Goal: Transaction & Acquisition: Subscribe to service/newsletter

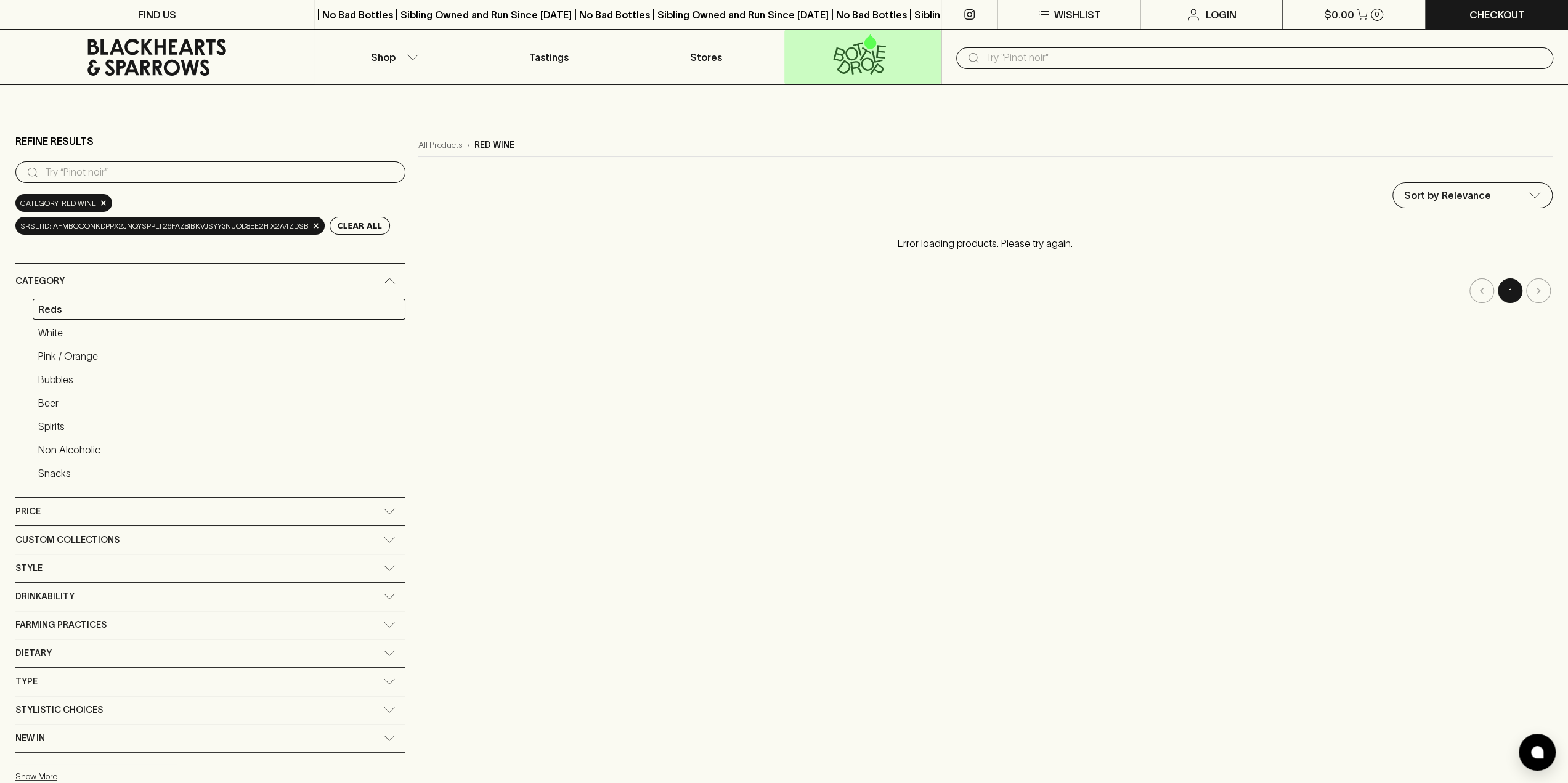
click at [864, 66] on icon at bounding box center [859, 53] width 141 height 41
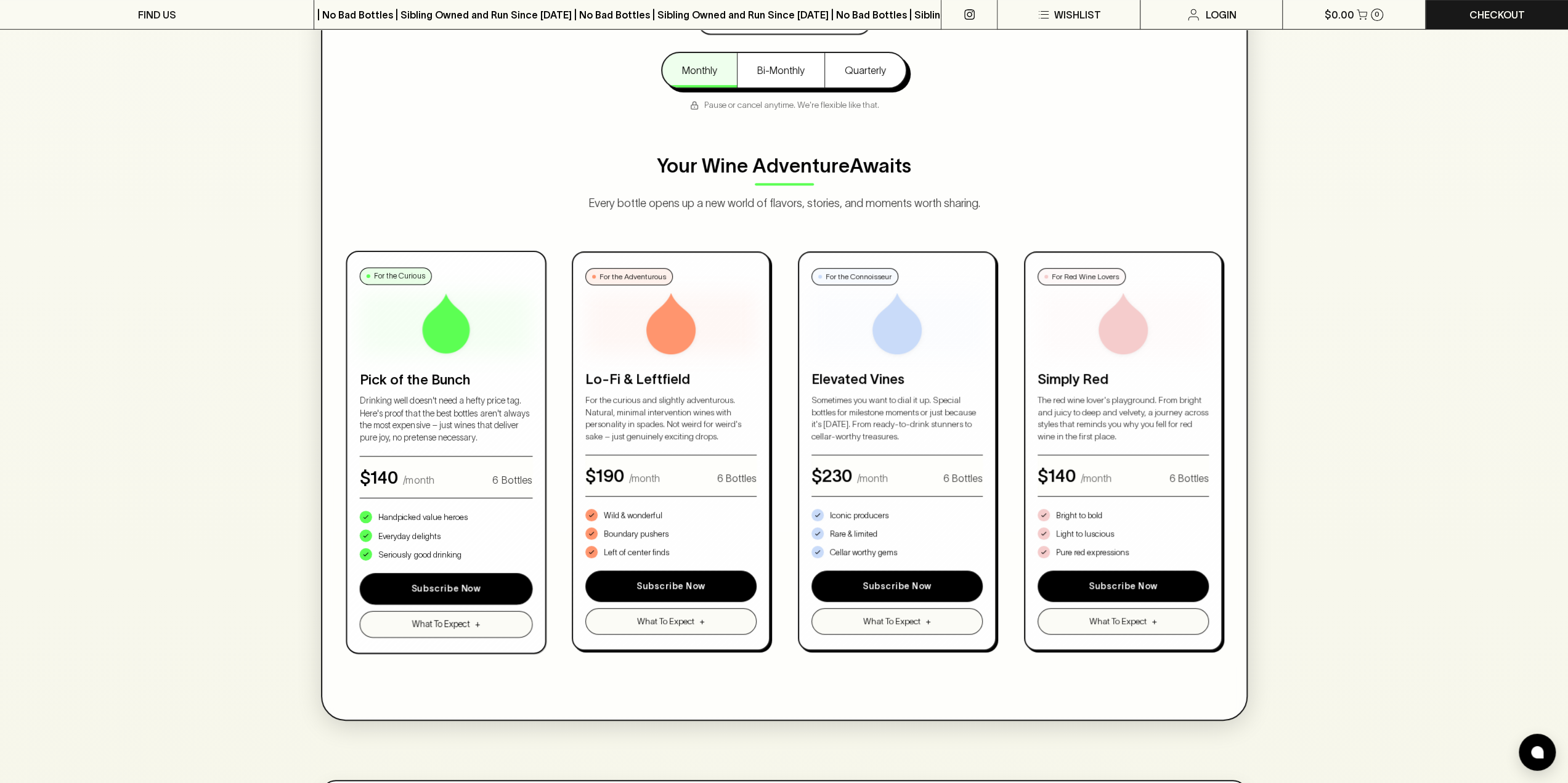
scroll to position [554, 0]
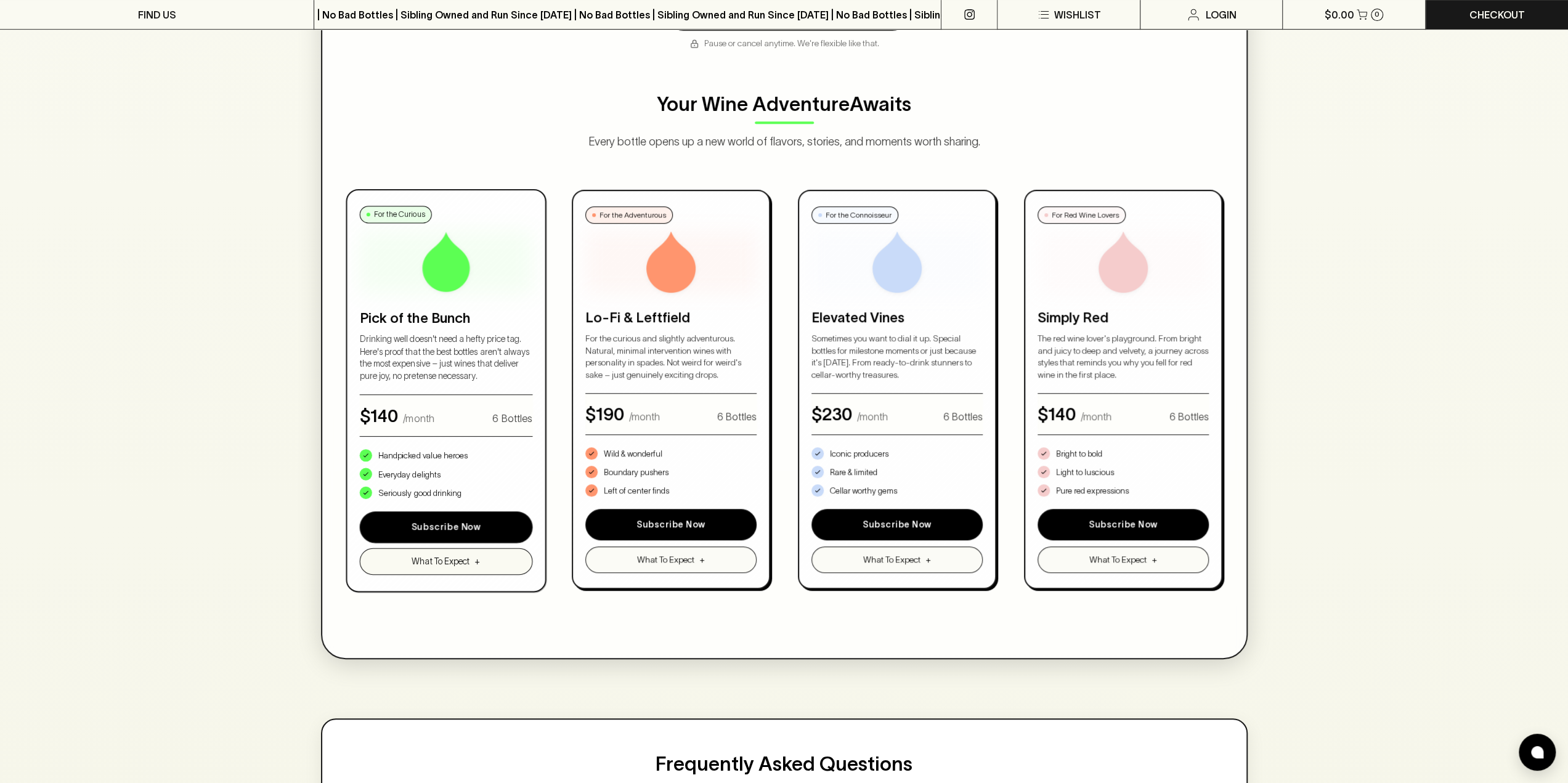
click at [467, 567] on button "What To Expect +" at bounding box center [446, 561] width 172 height 27
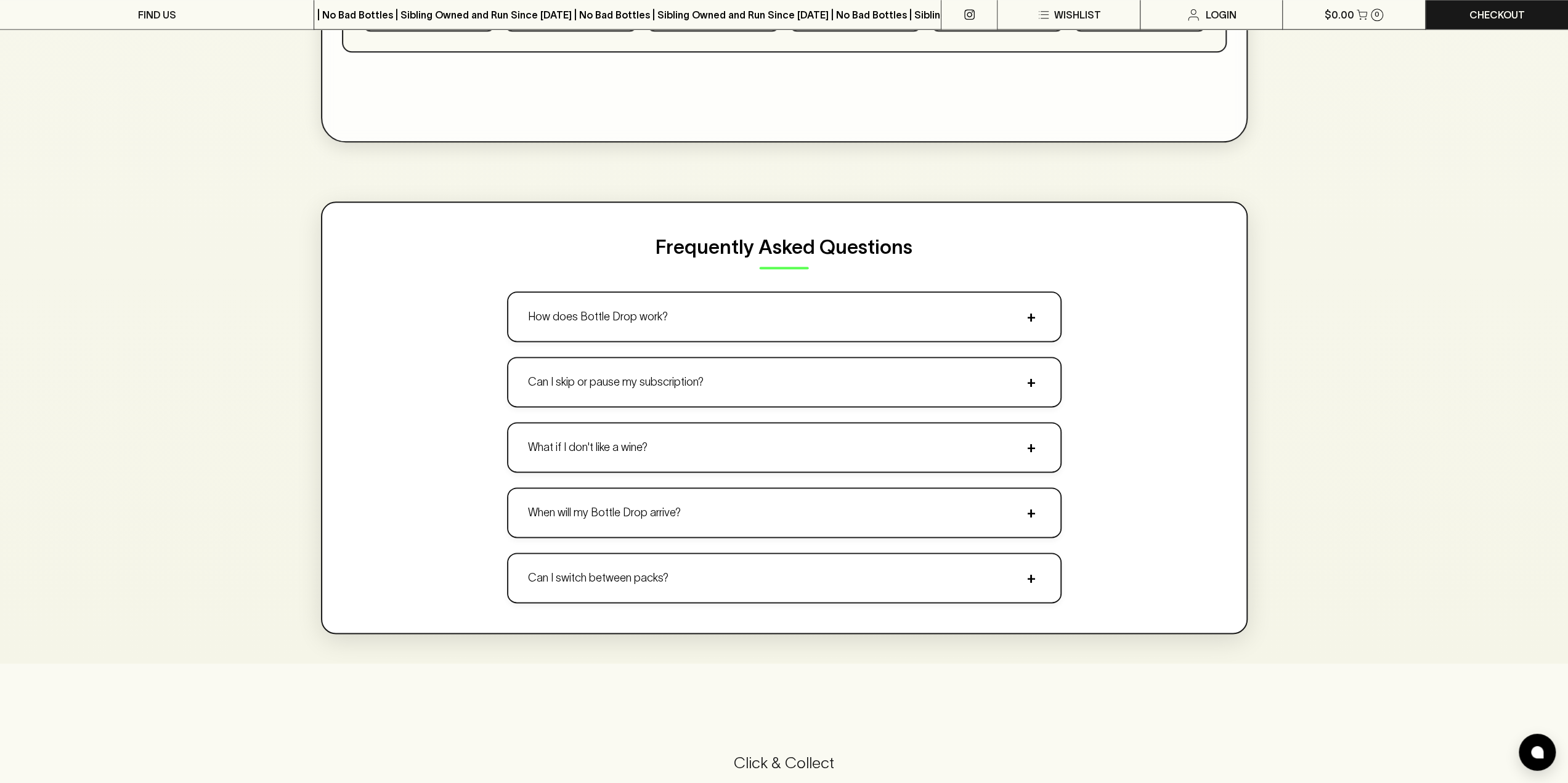
scroll to position [1540, 0]
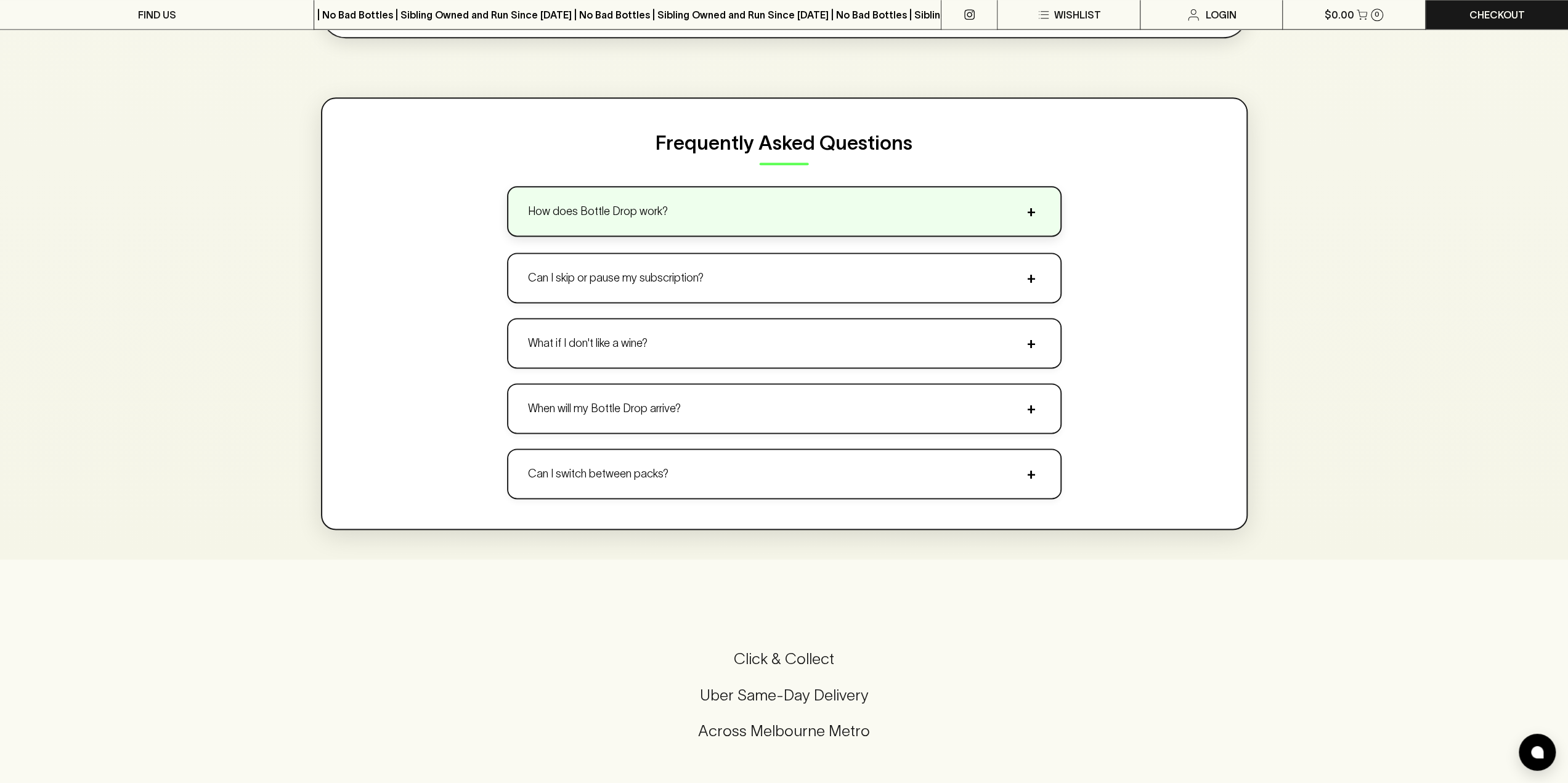
click at [586, 204] on p "How does Bottle Drop work?" at bounding box center [598, 211] width 140 height 16
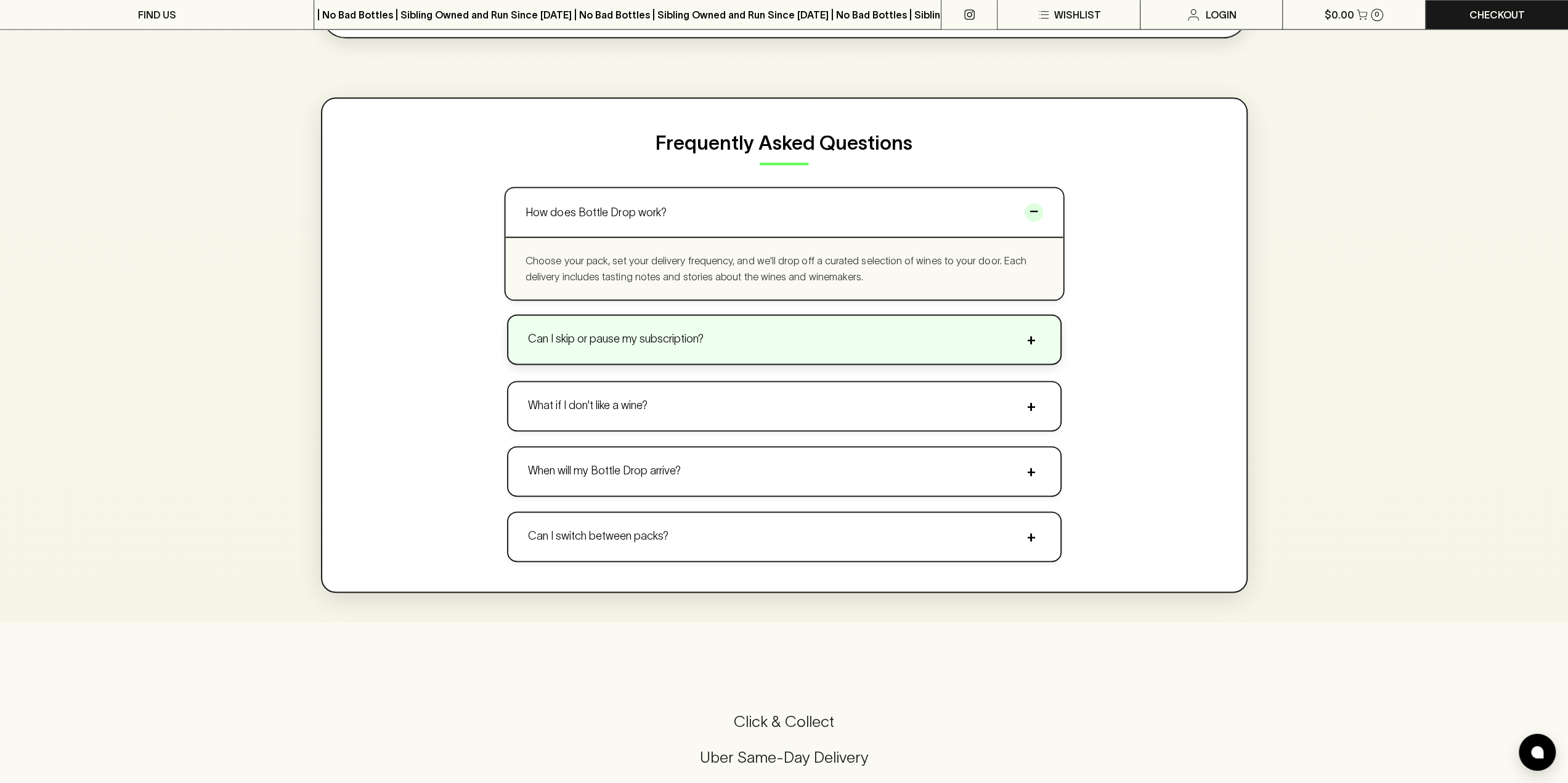
click at [609, 348] on button "Can I skip or pause my subscription? +" at bounding box center [784, 340] width 552 height 48
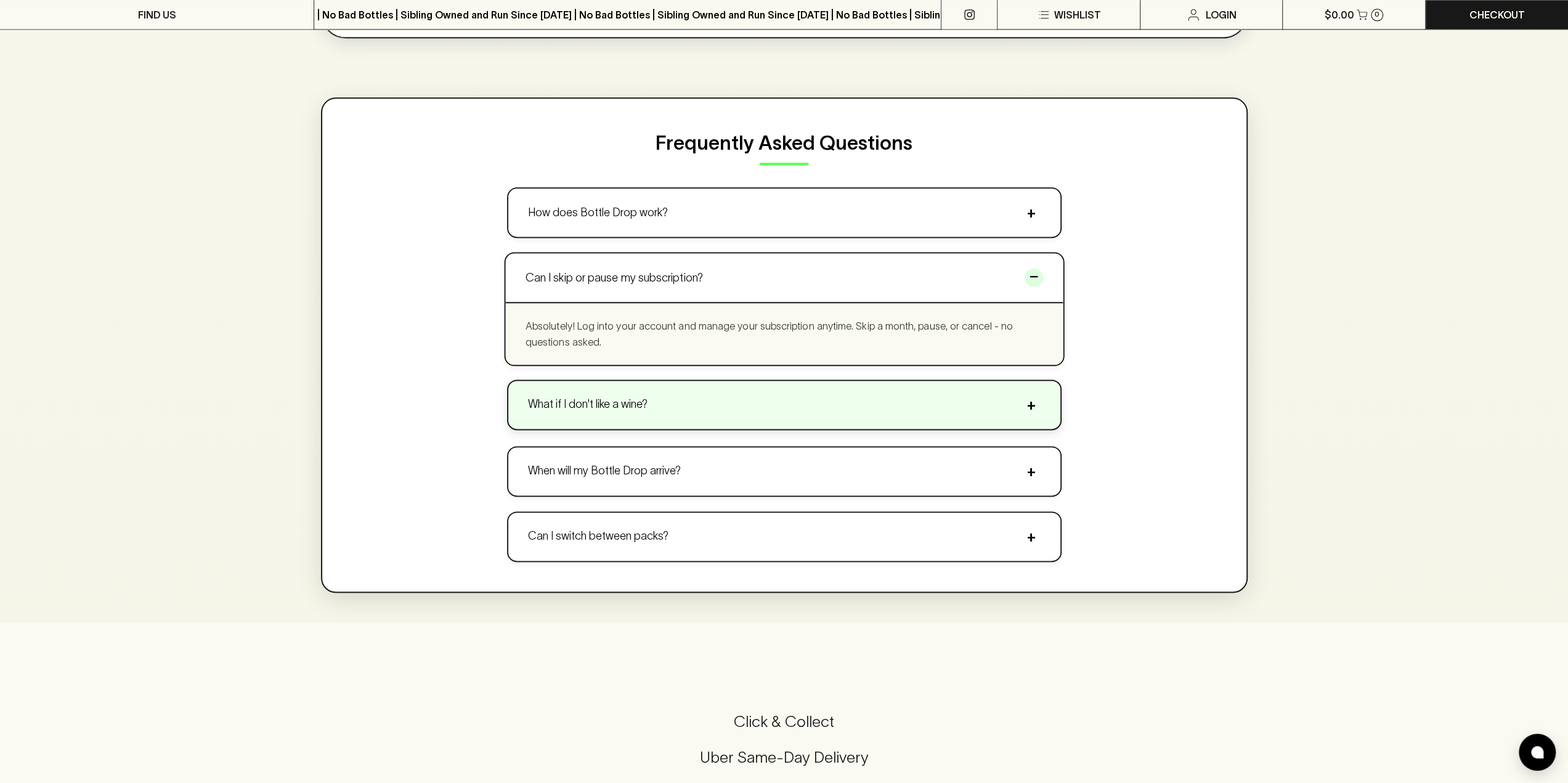
click at [604, 412] on button "What if I don't like a wine? +" at bounding box center [784, 404] width 552 height 48
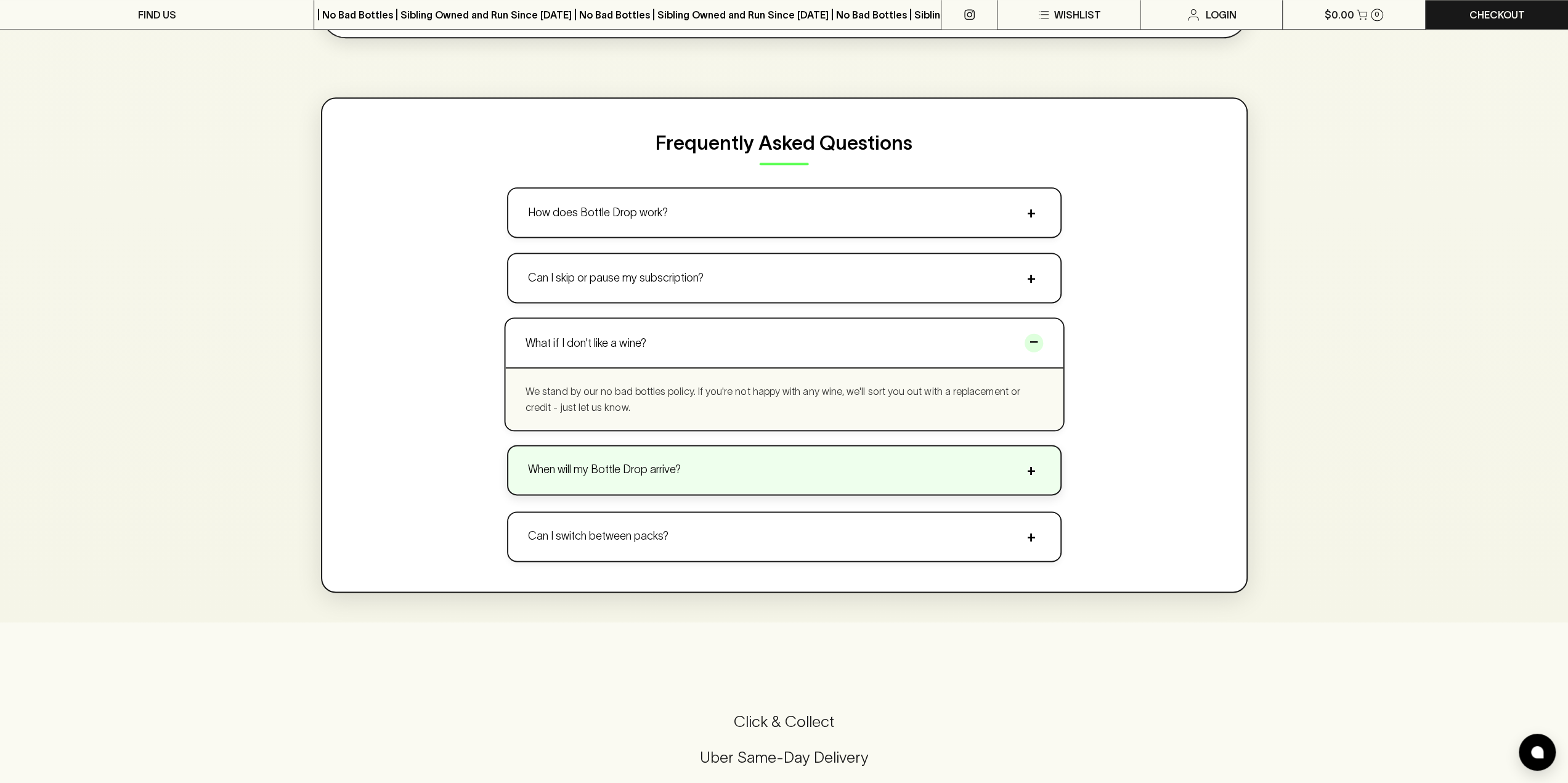
click at [594, 471] on p "When will my Bottle Drop arrive?" at bounding box center [604, 469] width 153 height 16
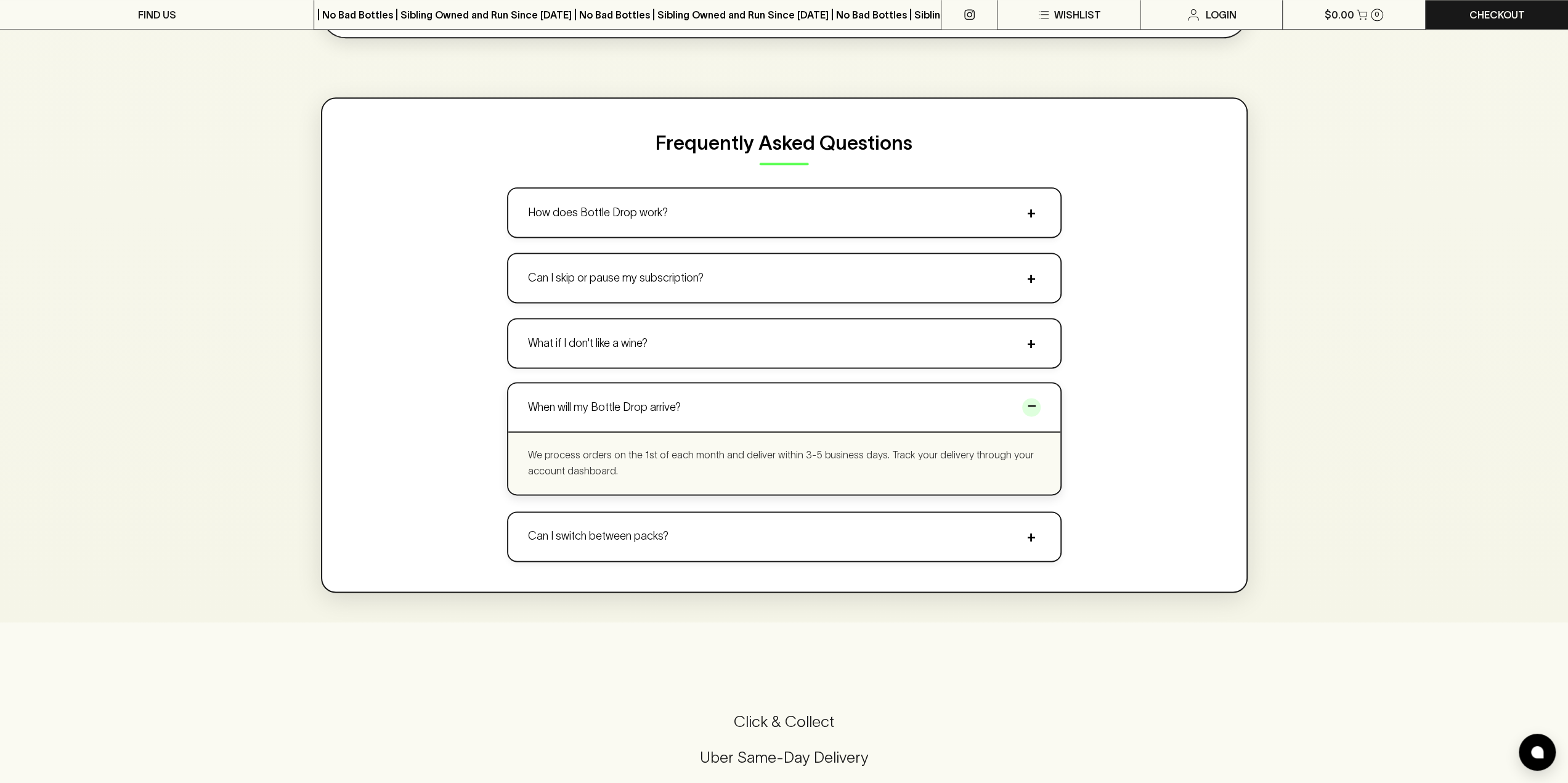
scroll to position [1601, 0]
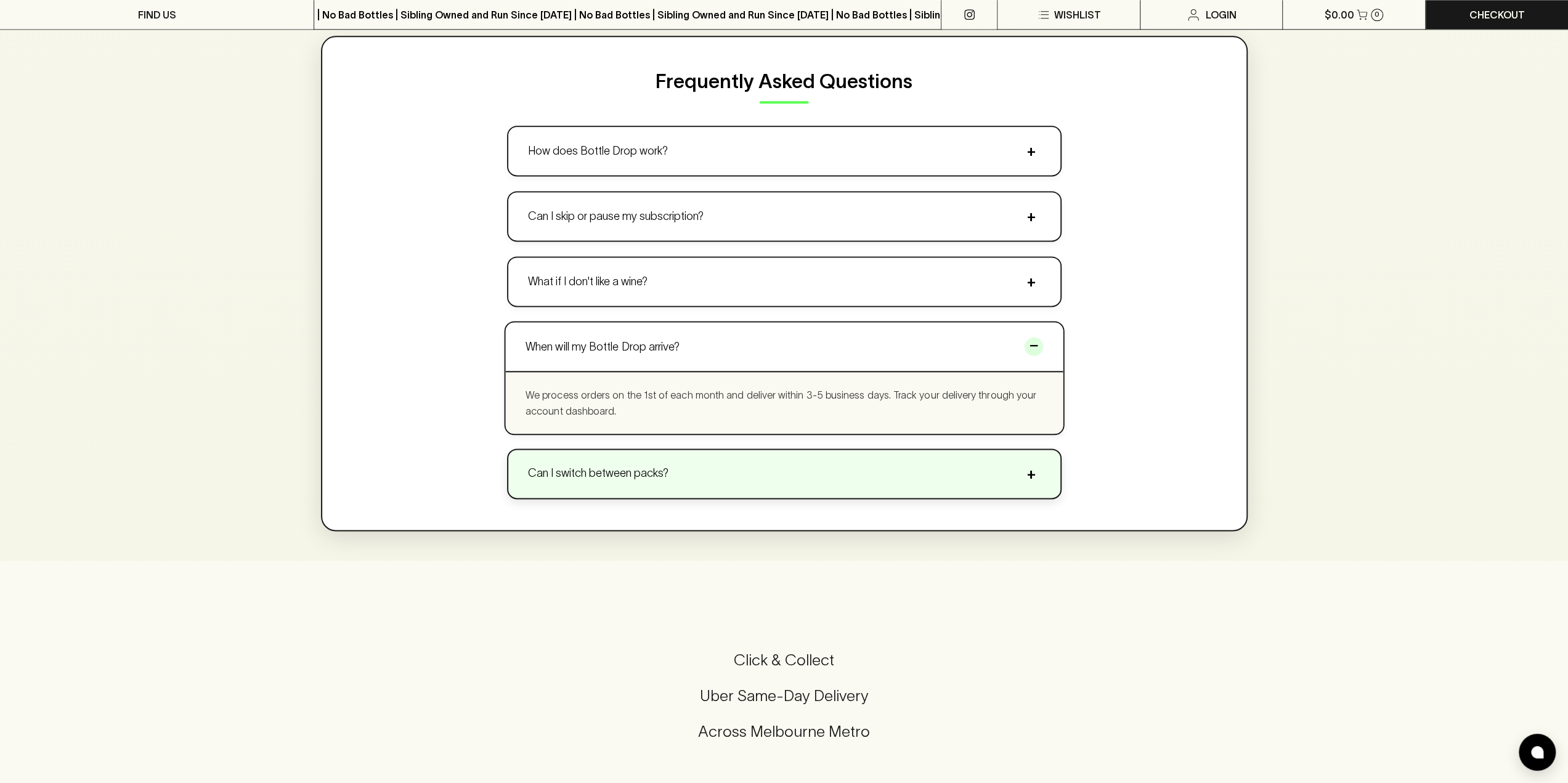
click at [625, 484] on button "Can I switch between packs? +" at bounding box center [784, 473] width 552 height 48
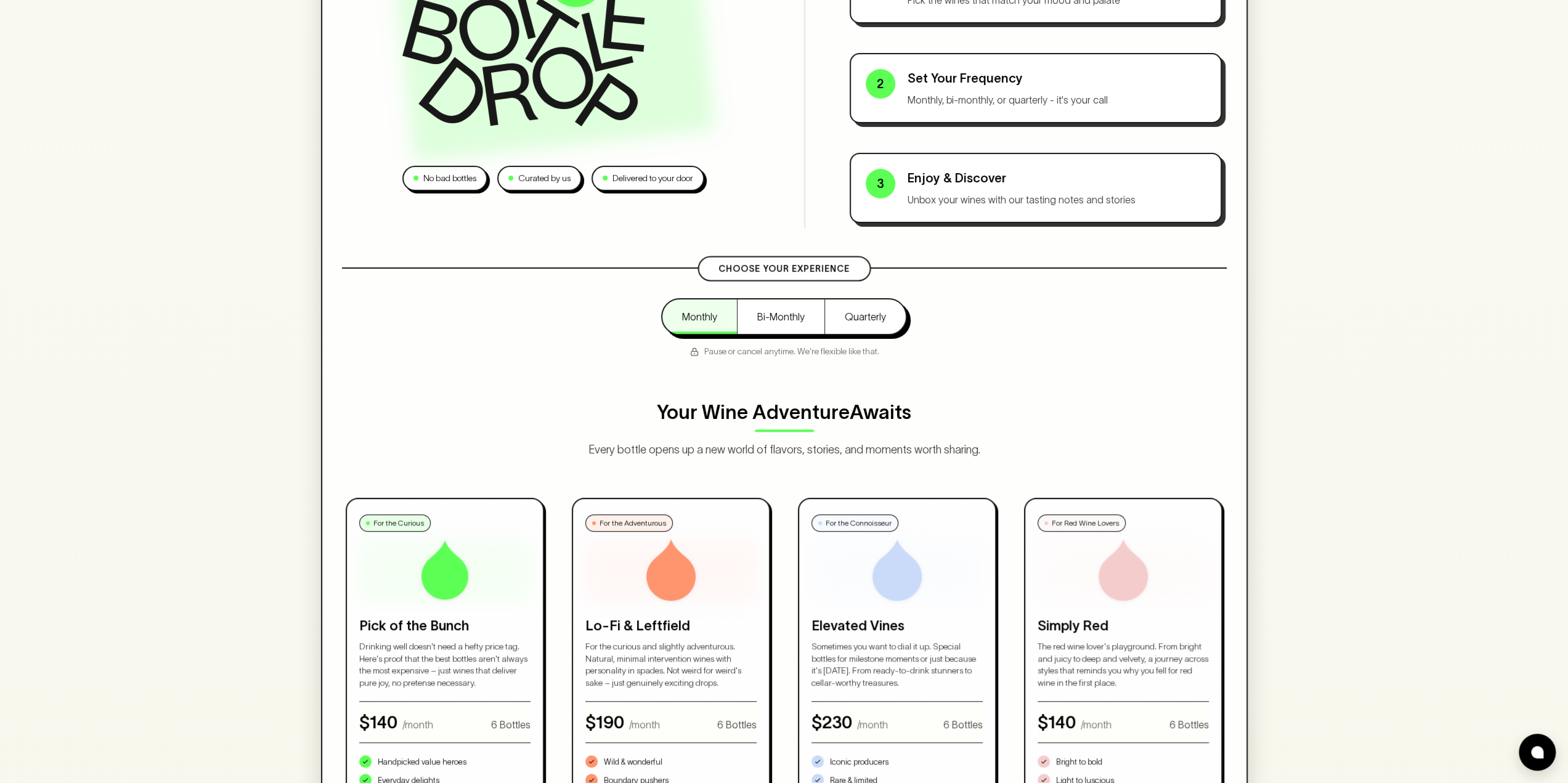
scroll to position [0, 0]
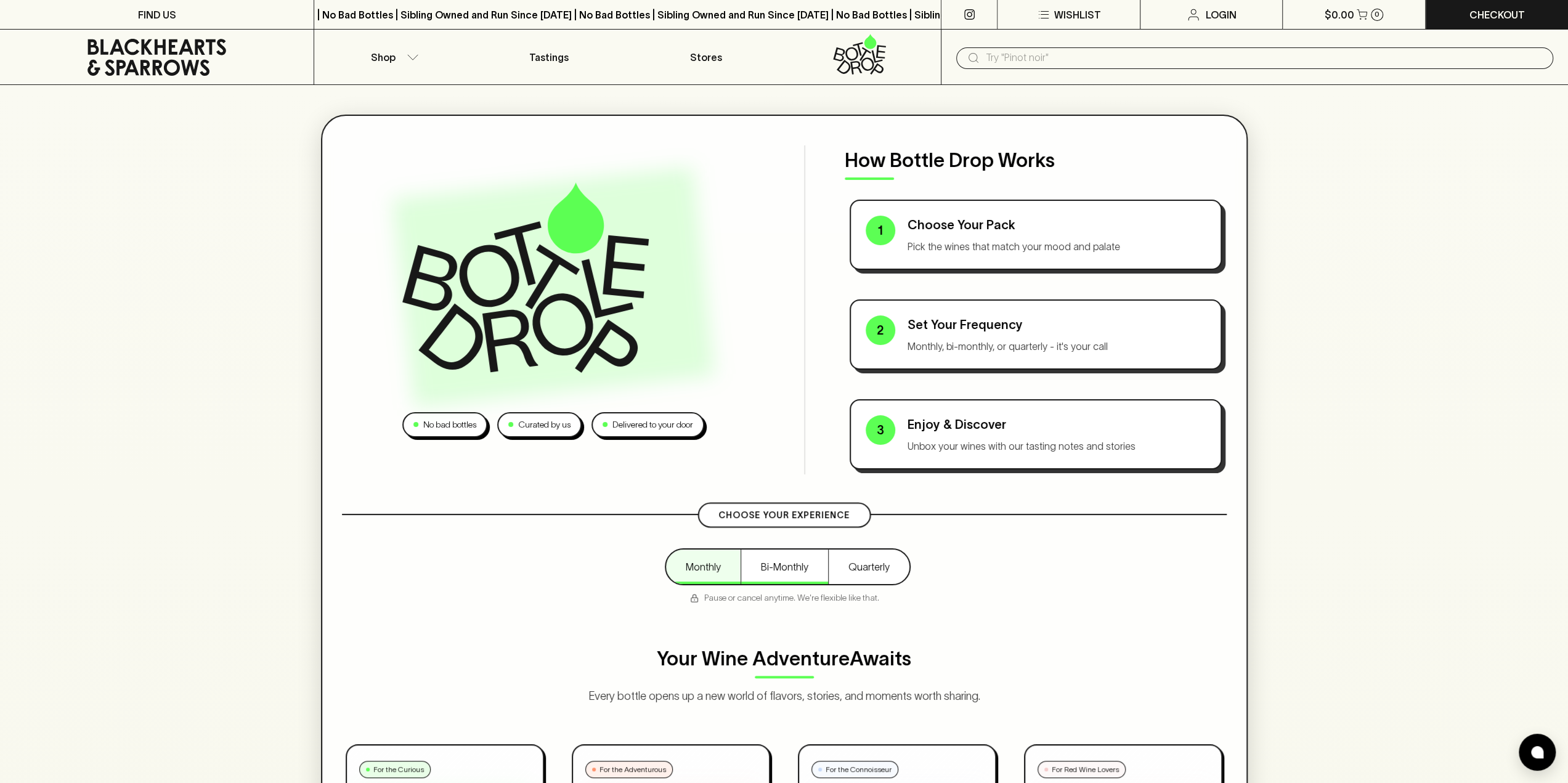
click at [777, 570] on button "Bi-Monthly" at bounding box center [784, 567] width 87 height 34
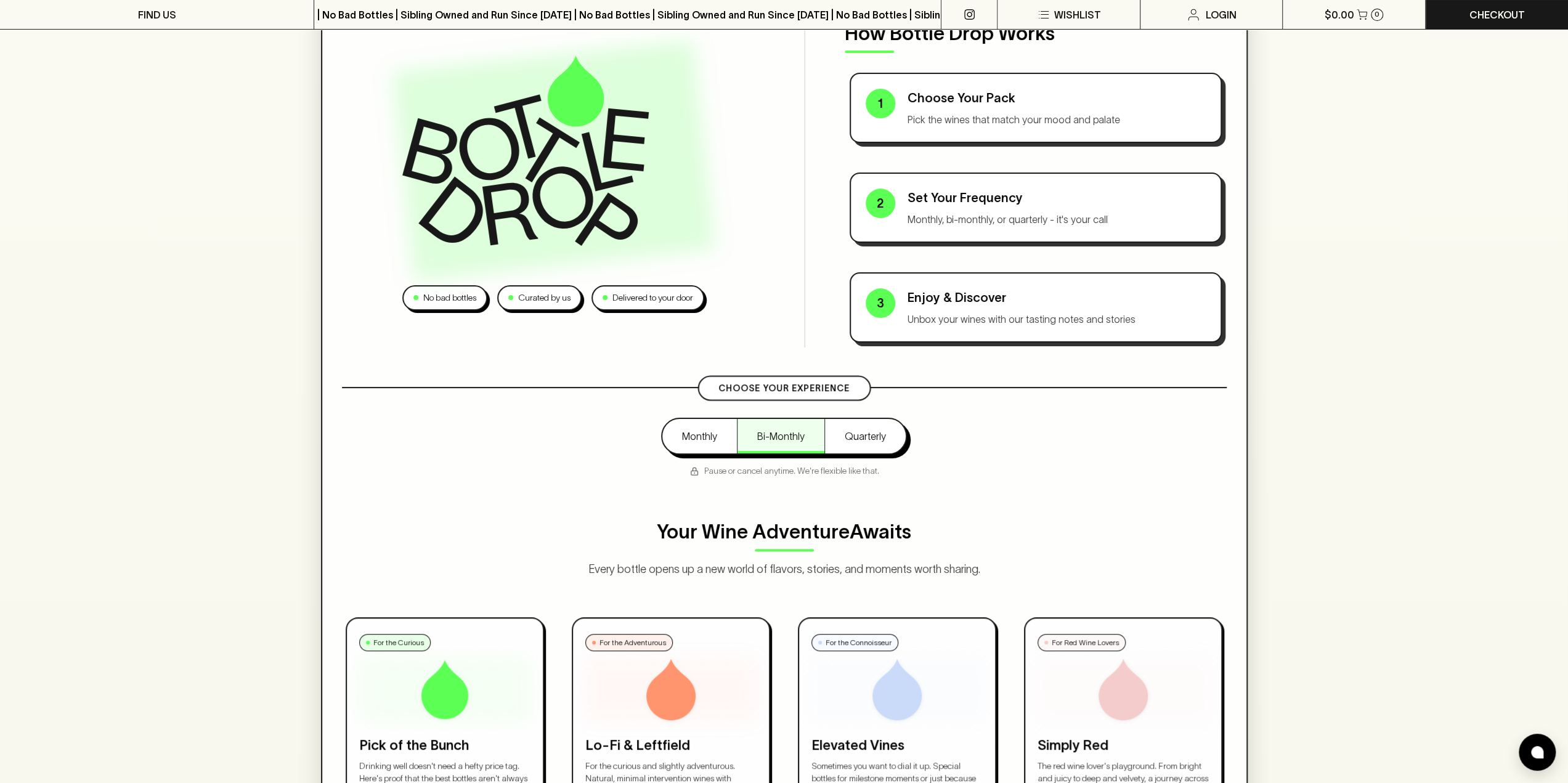
scroll to position [308, 0]
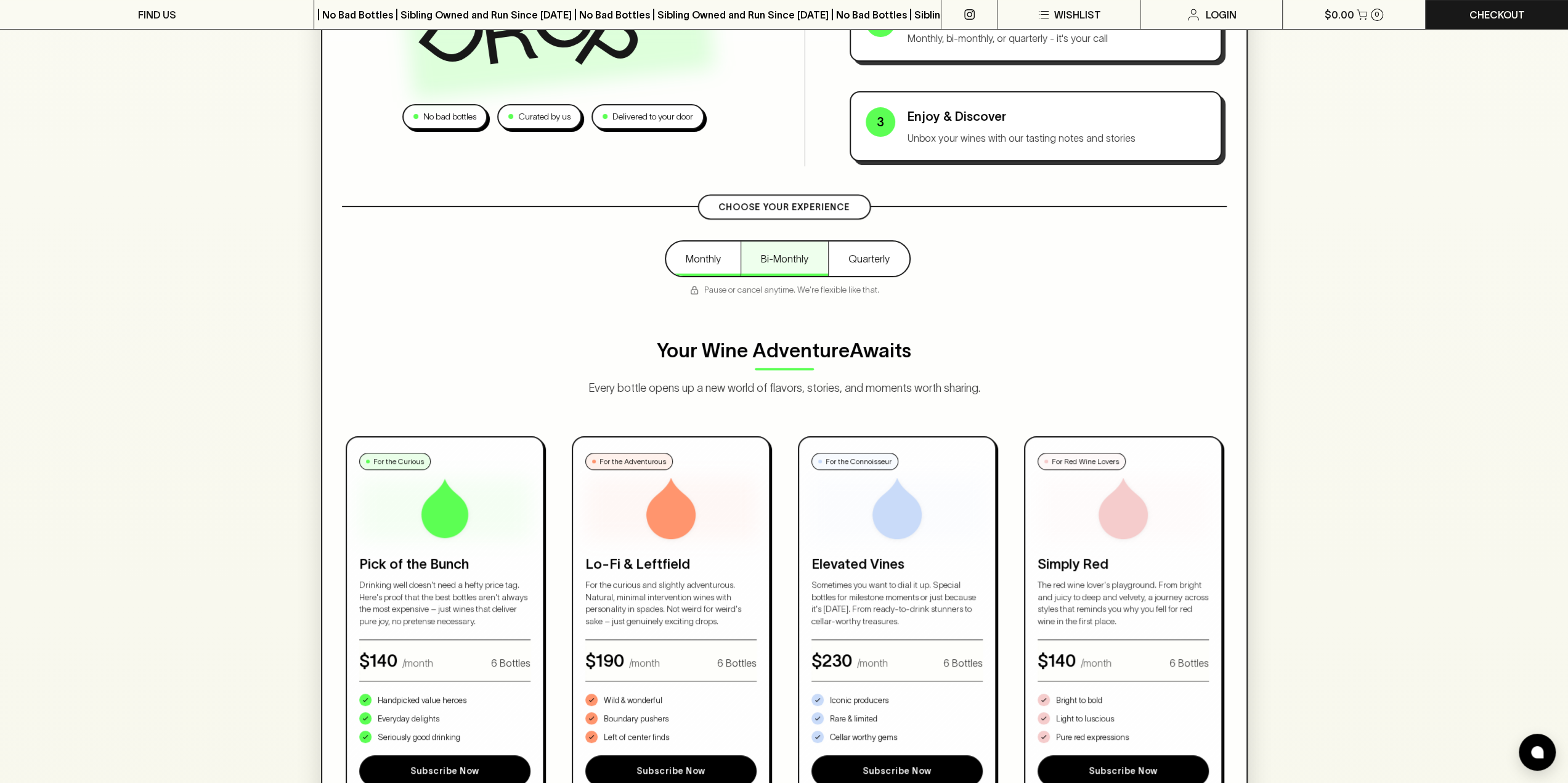
click at [711, 254] on button "Monthly" at bounding box center [703, 259] width 74 height 34
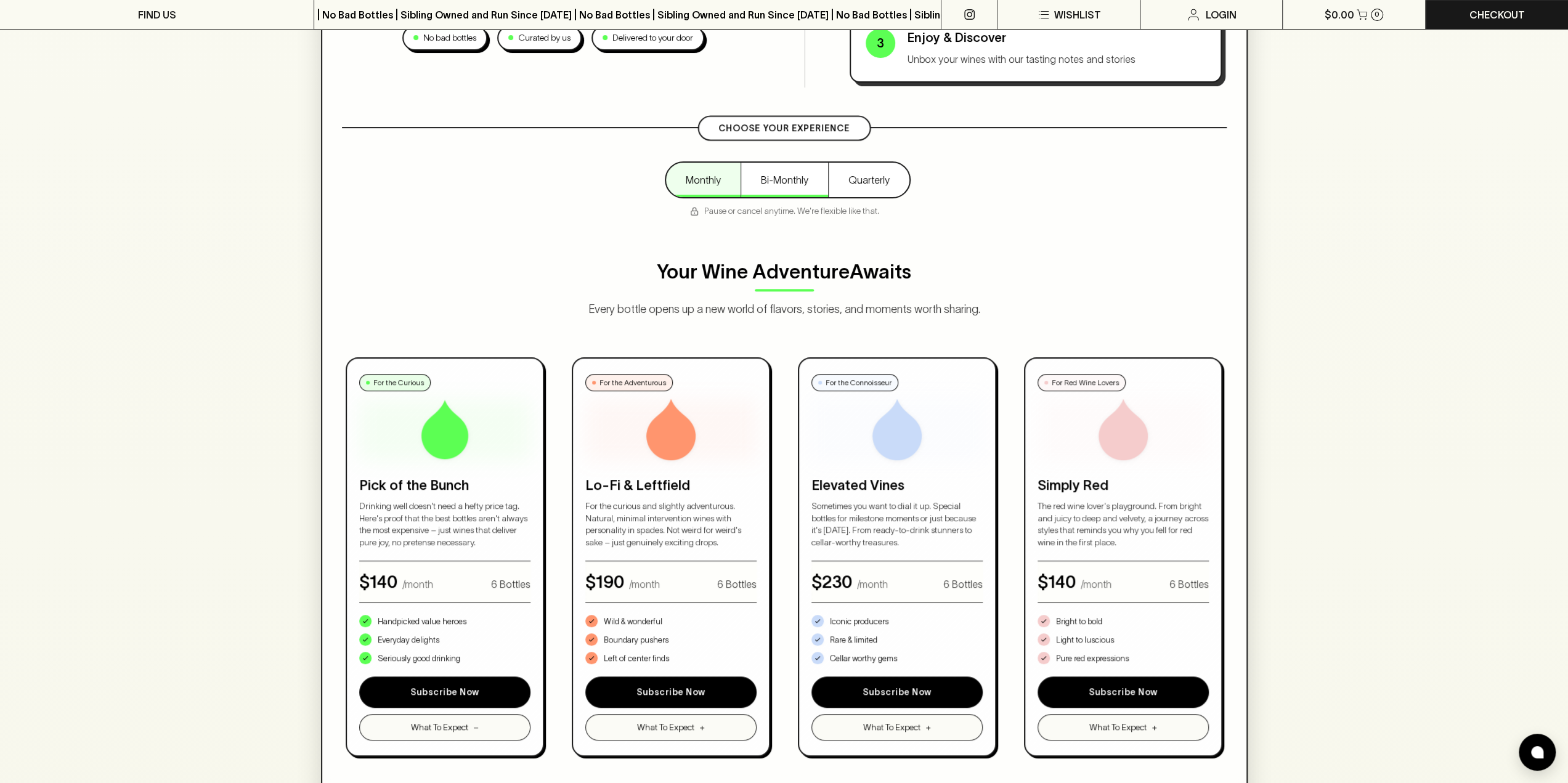
scroll to position [492, 0]
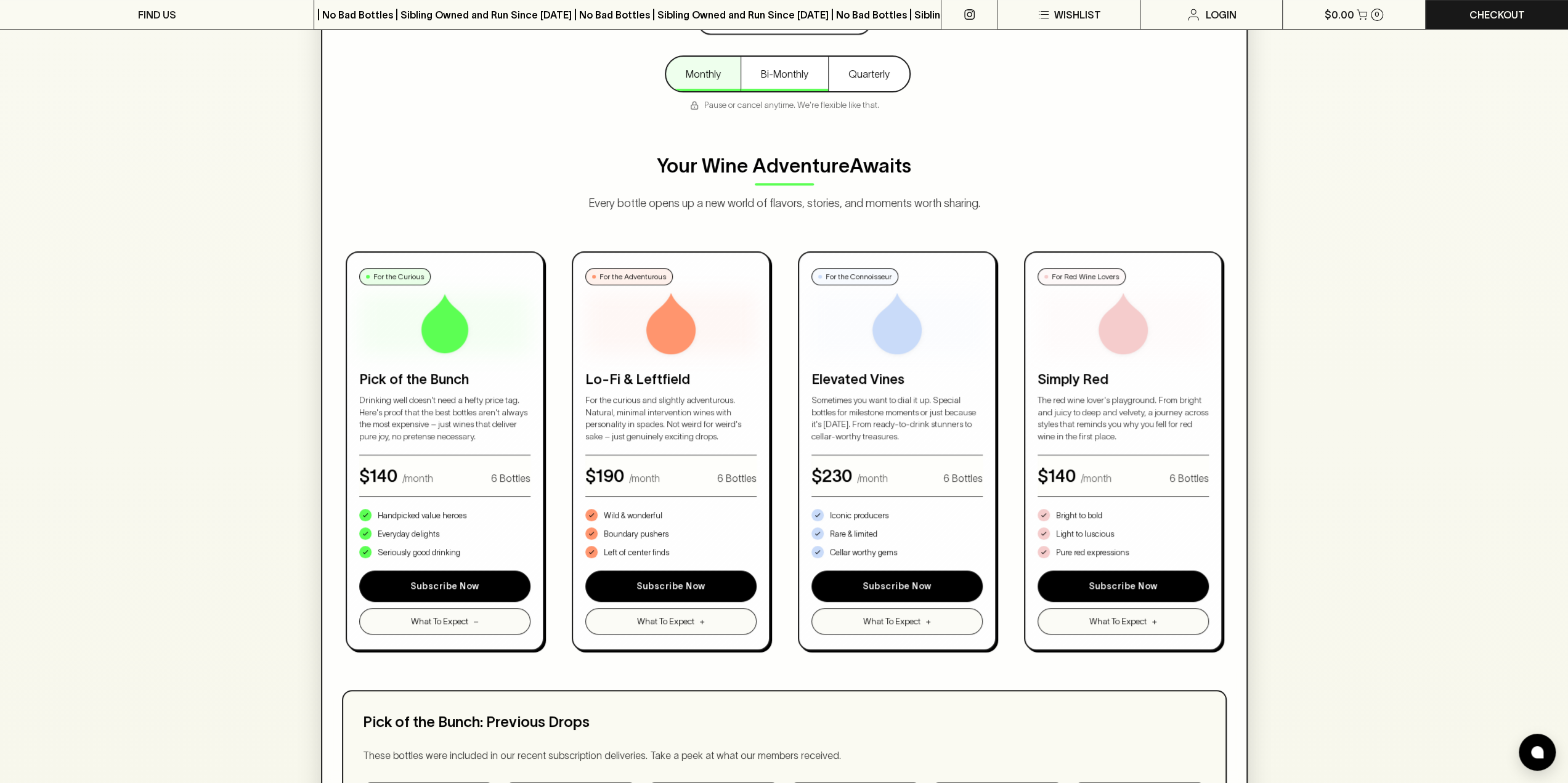
click at [775, 73] on button "Bi-Monthly" at bounding box center [784, 74] width 87 height 34
click at [894, 63] on button "Quarterly" at bounding box center [869, 74] width 81 height 34
click at [755, 85] on button "Bi-Monthly" at bounding box center [784, 74] width 87 height 34
click at [723, 70] on button "Monthly" at bounding box center [703, 74] width 74 height 34
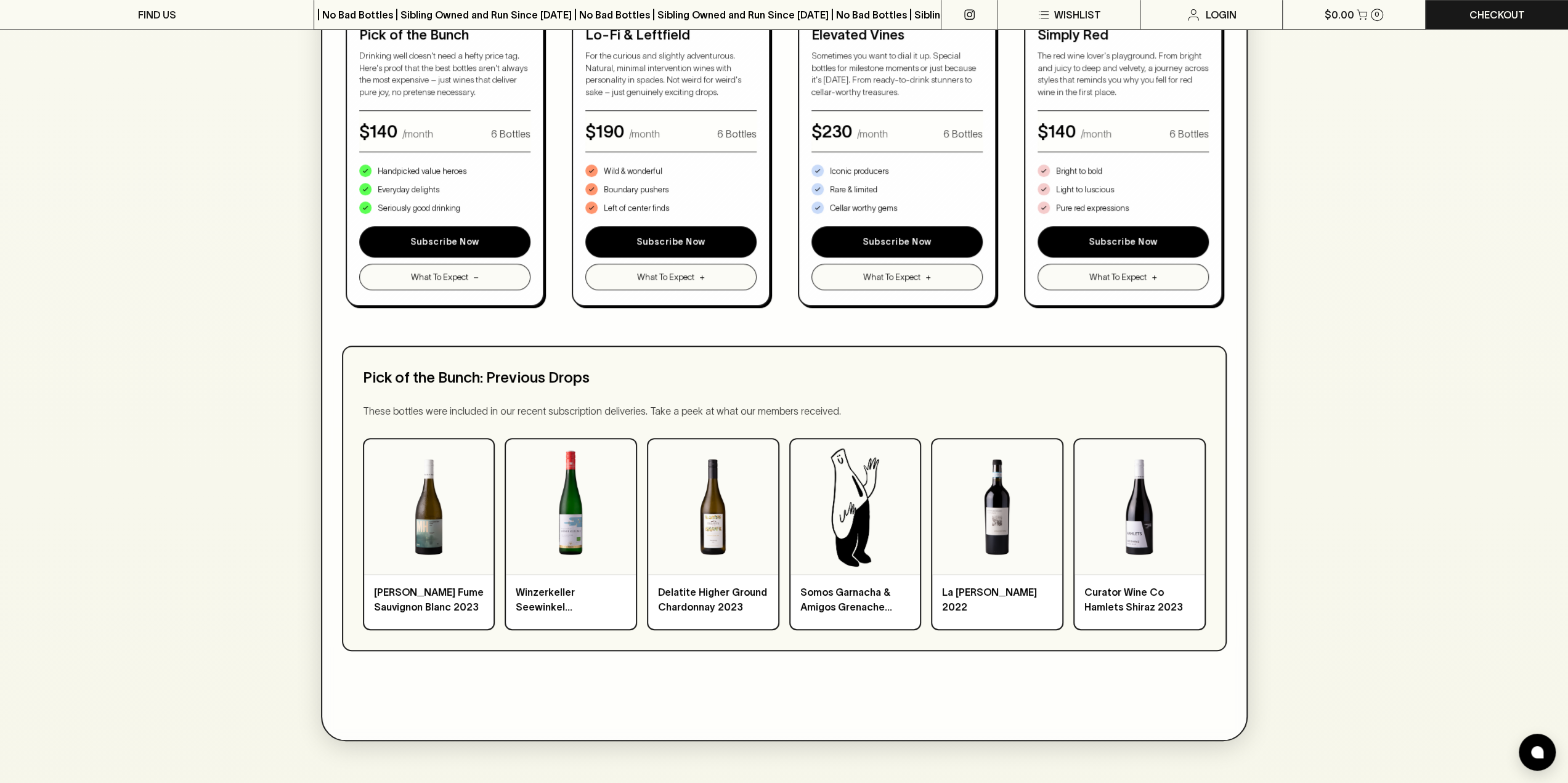
scroll to position [739, 0]
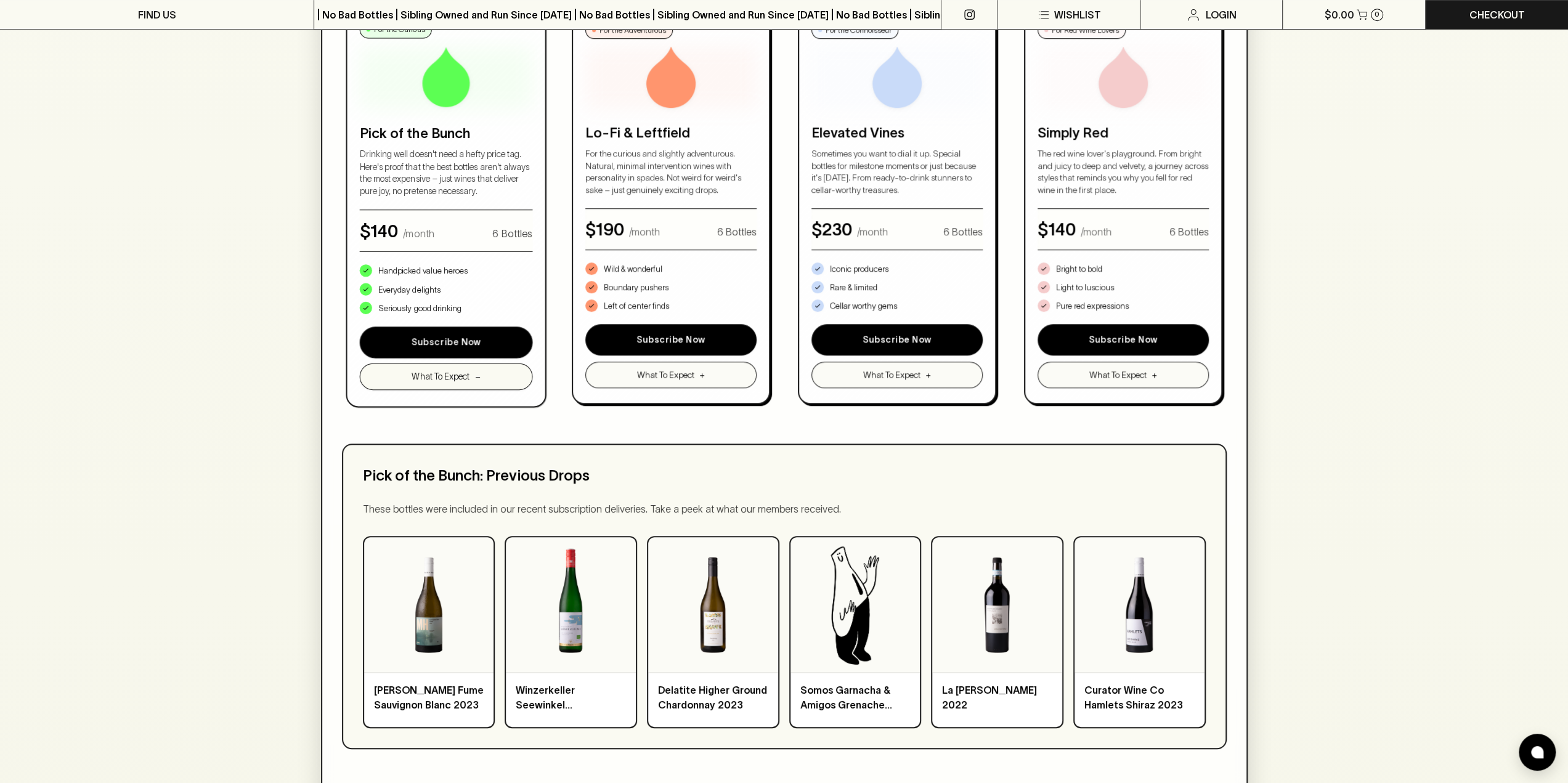
click at [485, 378] on button "What To Expect −" at bounding box center [446, 376] width 172 height 27
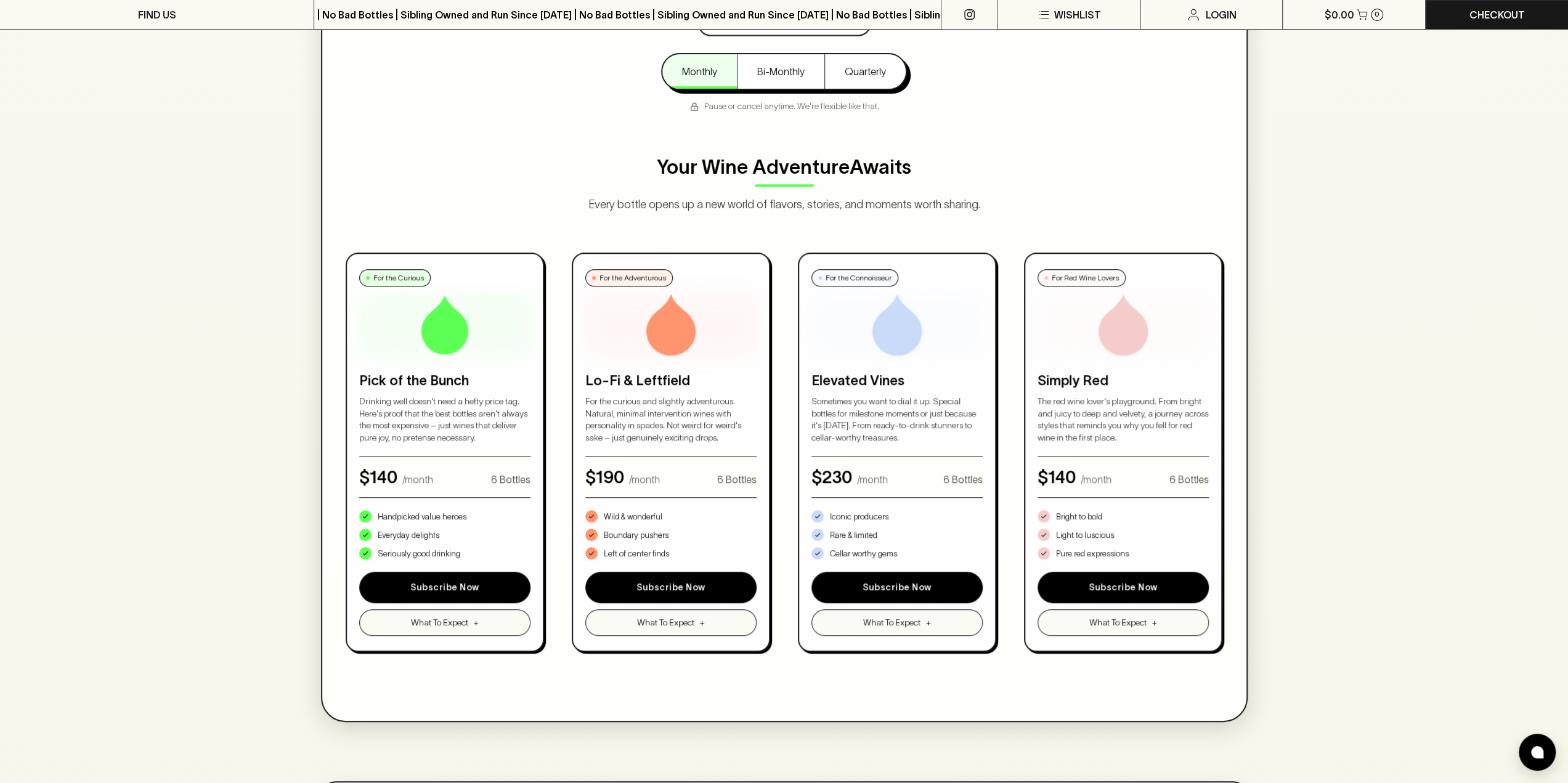
scroll to position [308, 0]
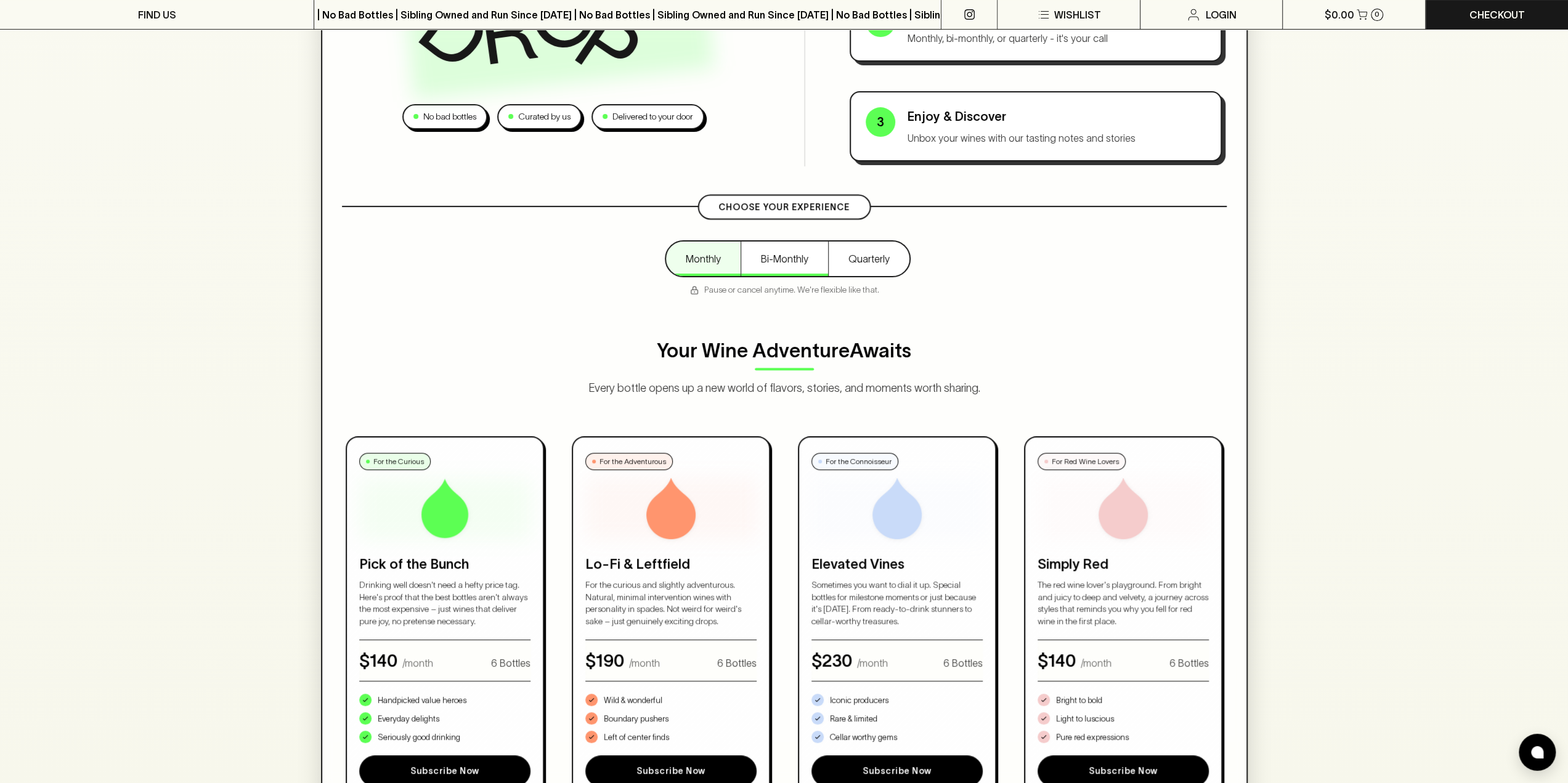
click at [788, 262] on button "Bi-Monthly" at bounding box center [784, 259] width 87 height 34
click at [865, 263] on button "Quarterly" at bounding box center [869, 259] width 81 height 34
